Goal: Task Accomplishment & Management: Complete application form

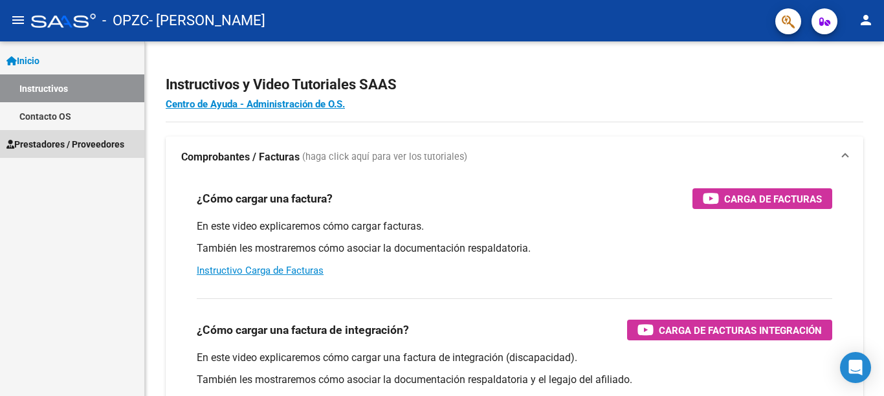
click at [85, 148] on span "Prestadores / Proveedores" at bounding box center [65, 144] width 118 height 14
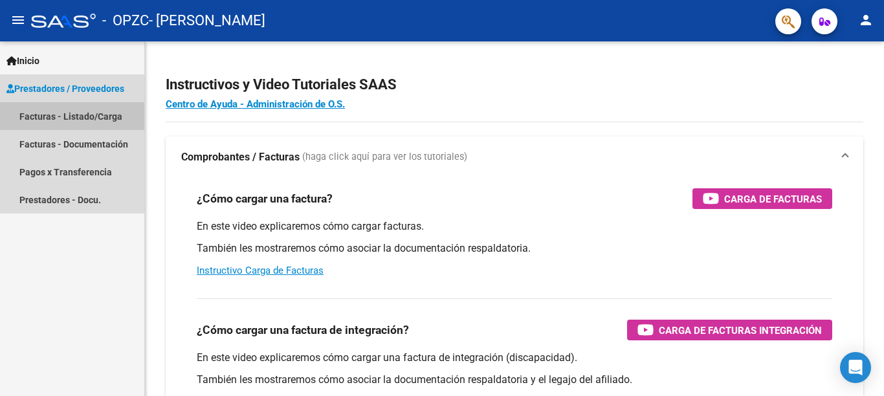
click at [117, 122] on link "Facturas - Listado/Carga" at bounding box center [72, 116] width 144 height 28
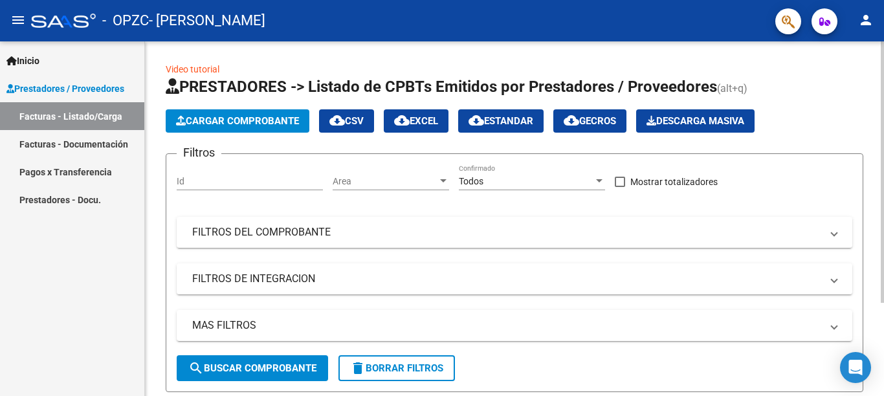
click at [250, 115] on span "Cargar Comprobante" at bounding box center [237, 121] width 123 height 12
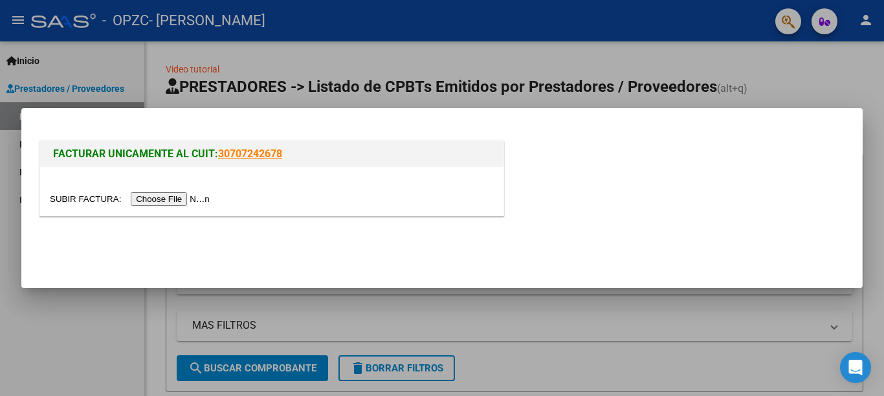
click at [72, 199] on input "file" at bounding box center [132, 199] width 164 height 14
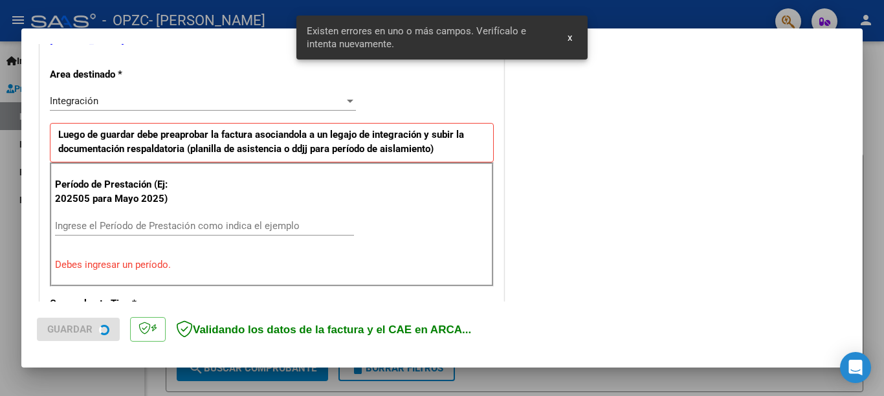
scroll to position [285, 0]
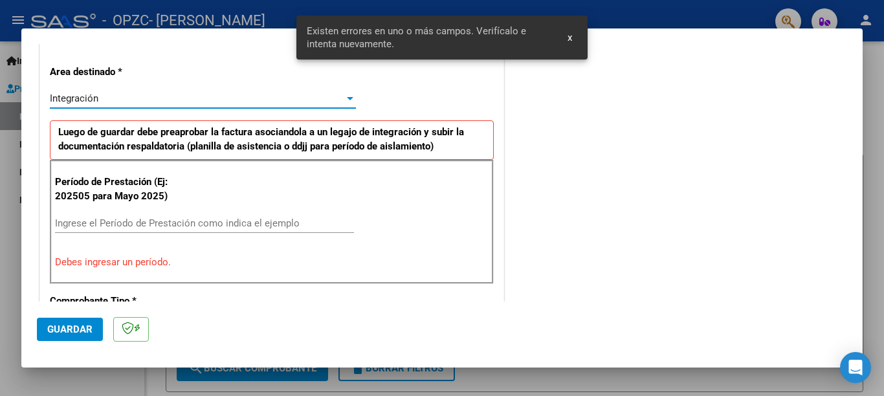
click at [351, 99] on div at bounding box center [350, 98] width 6 height 3
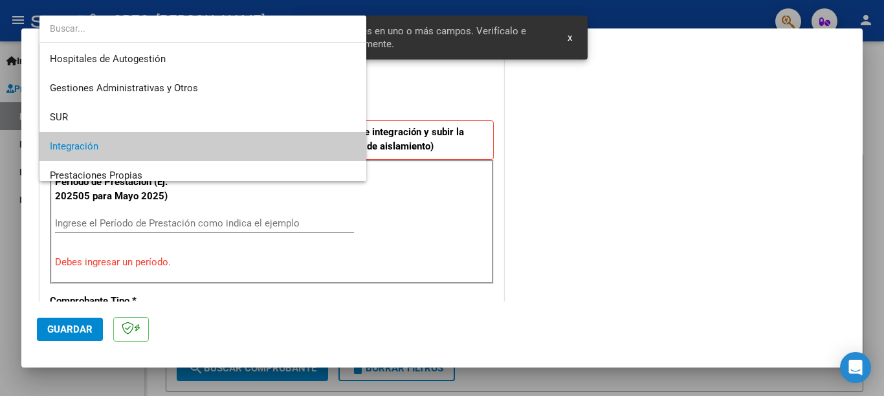
scroll to position [48, 0]
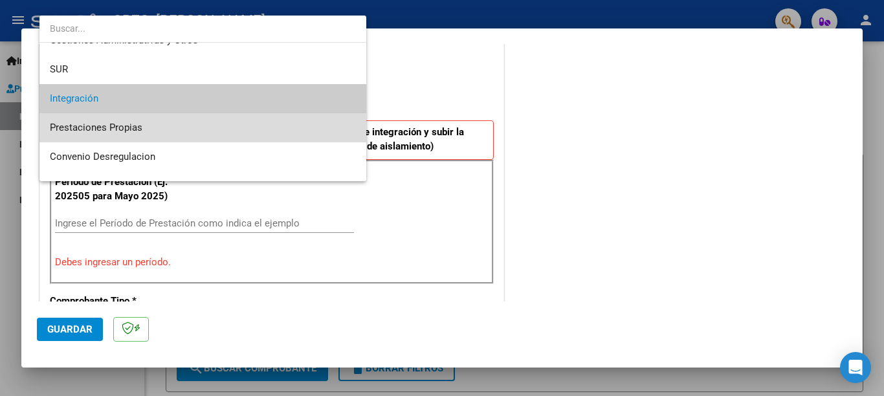
click at [172, 132] on span "Prestaciones Propias" at bounding box center [203, 127] width 306 height 29
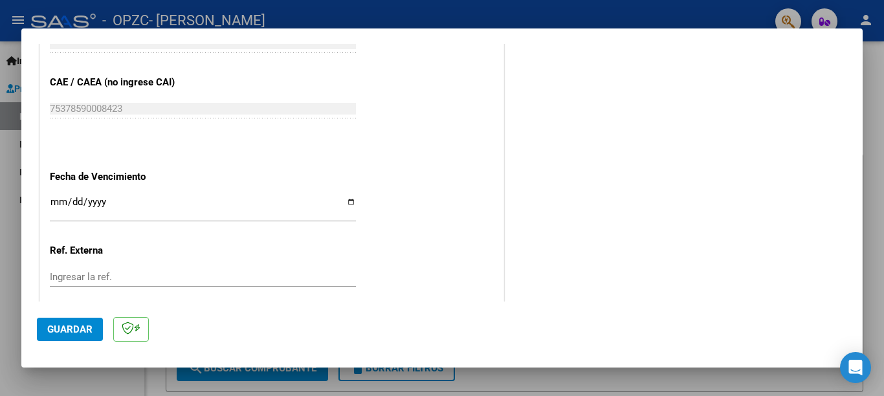
scroll to position [704, 0]
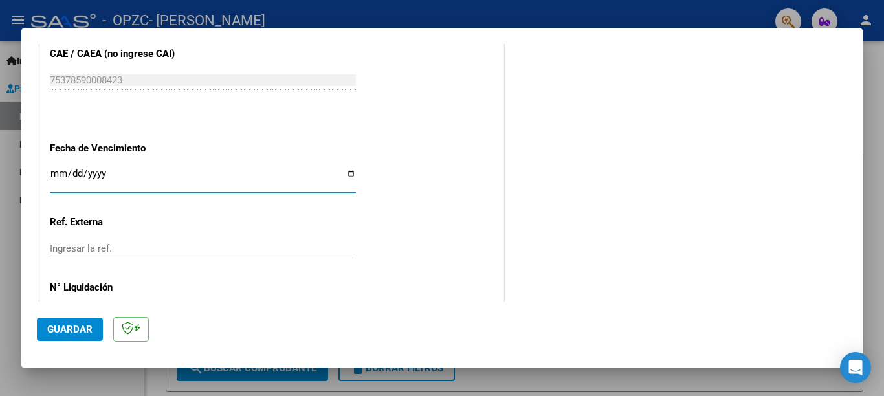
click at [351, 168] on input "Ingresar la fecha" at bounding box center [203, 178] width 306 height 21
type input "[DATE]"
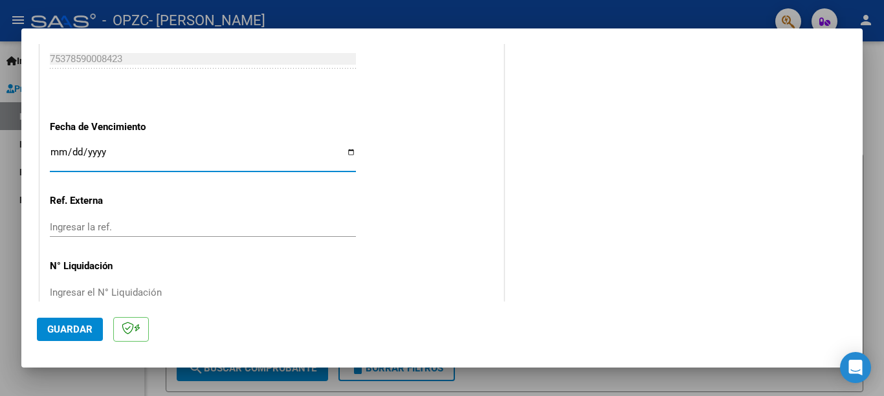
scroll to position [735, 0]
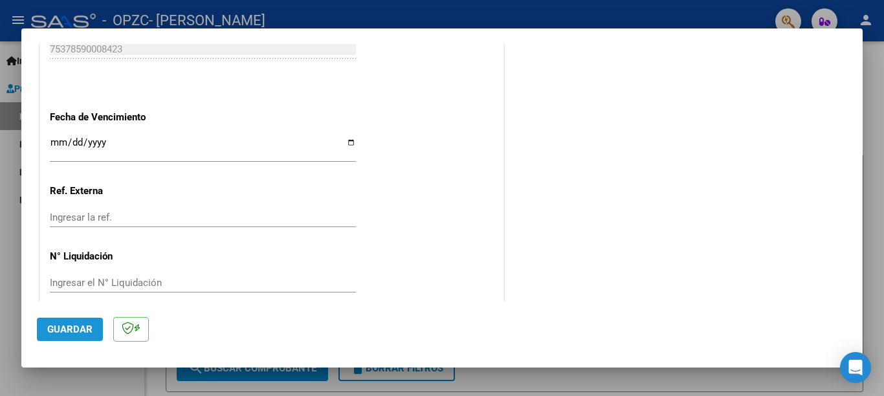
click at [74, 332] on span "Guardar" at bounding box center [69, 330] width 45 height 12
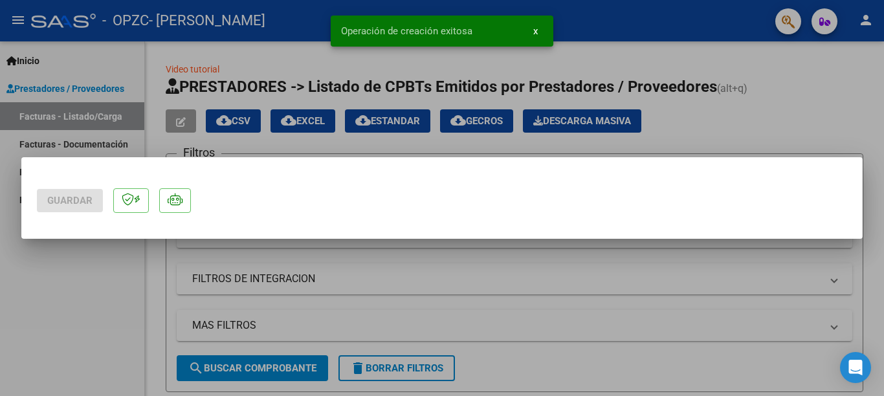
scroll to position [0, 0]
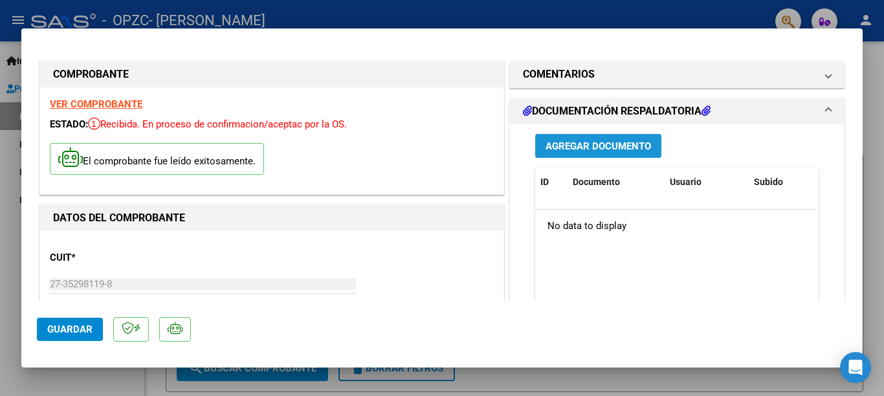
click at [603, 147] on span "Agregar Documento" at bounding box center [599, 146] width 106 height 12
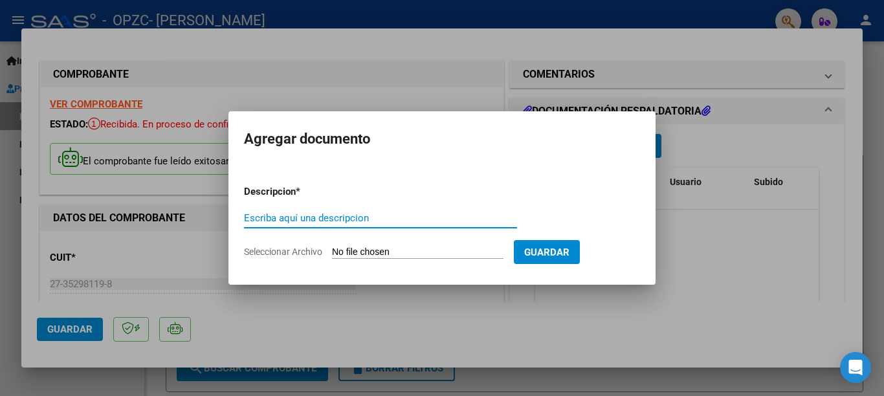
click at [362, 252] on input "Seleccionar Archivo" at bounding box center [418, 253] width 172 height 12
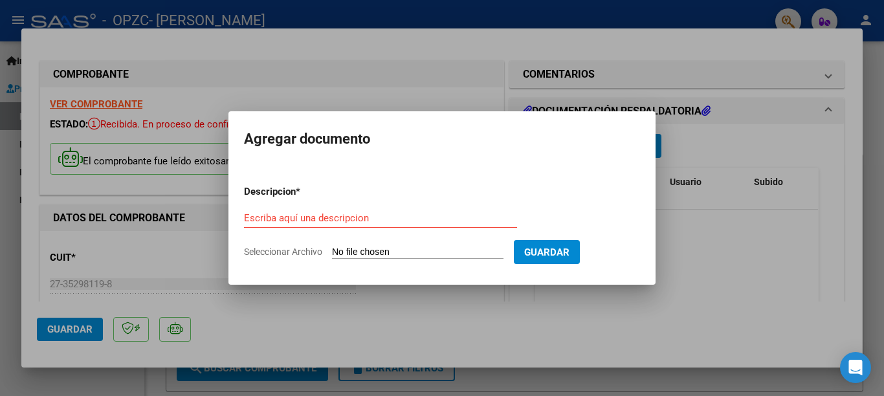
type input "C:\fakepath\agostoasistenciaimanol2025.jpeg"
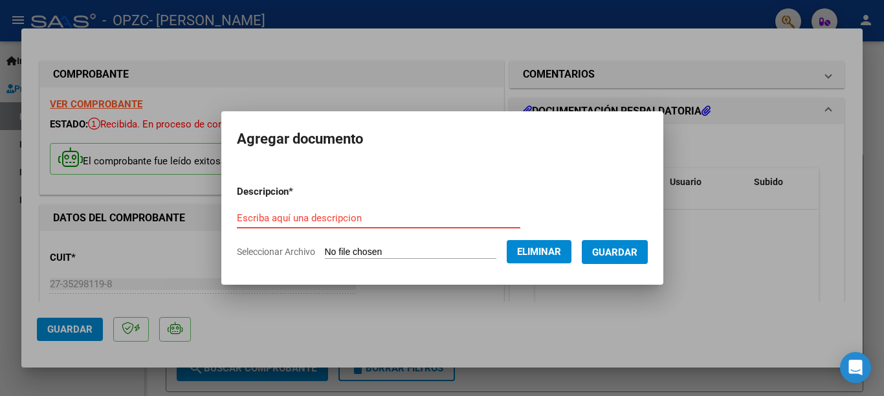
click at [303, 219] on input "Escriba aquí una descripcion" at bounding box center [378, 218] width 283 height 12
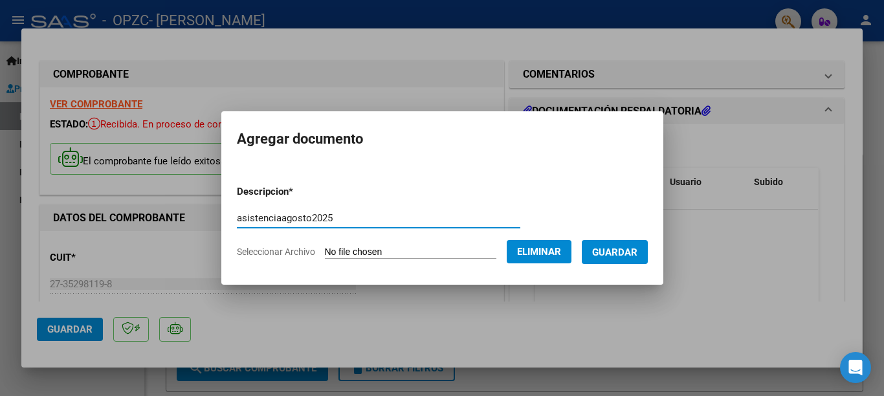
click at [271, 219] on input "asistenciaagosto2025" at bounding box center [378, 218] width 283 height 12
click at [320, 218] on input "asistencia de [DATE]" at bounding box center [378, 218] width 283 height 12
type input "asistencia de [DATE]"
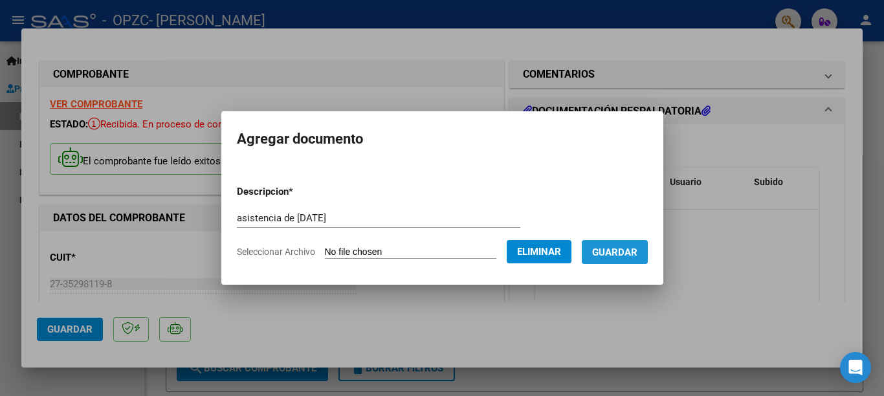
click at [621, 254] on span "Guardar" at bounding box center [614, 253] width 45 height 12
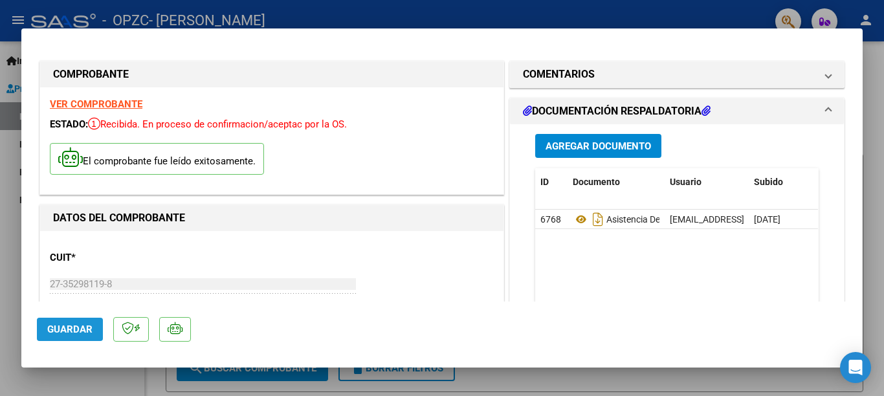
click at [67, 331] on span "Guardar" at bounding box center [69, 330] width 45 height 12
